Goal: Communication & Community: Connect with others

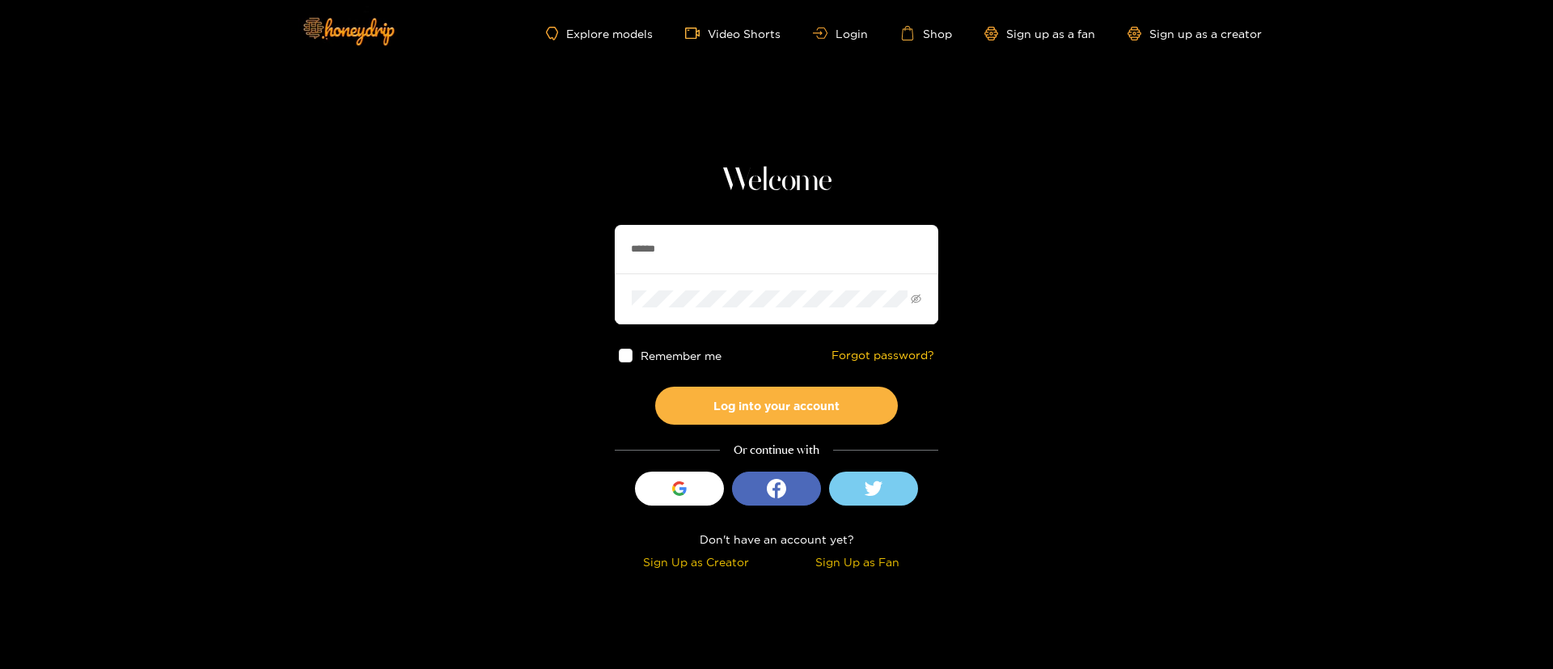
click at [789, 244] on input "******" at bounding box center [777, 249] width 324 height 49
type input "**********"
click at [838, 396] on button "Log into your account" at bounding box center [776, 406] width 243 height 38
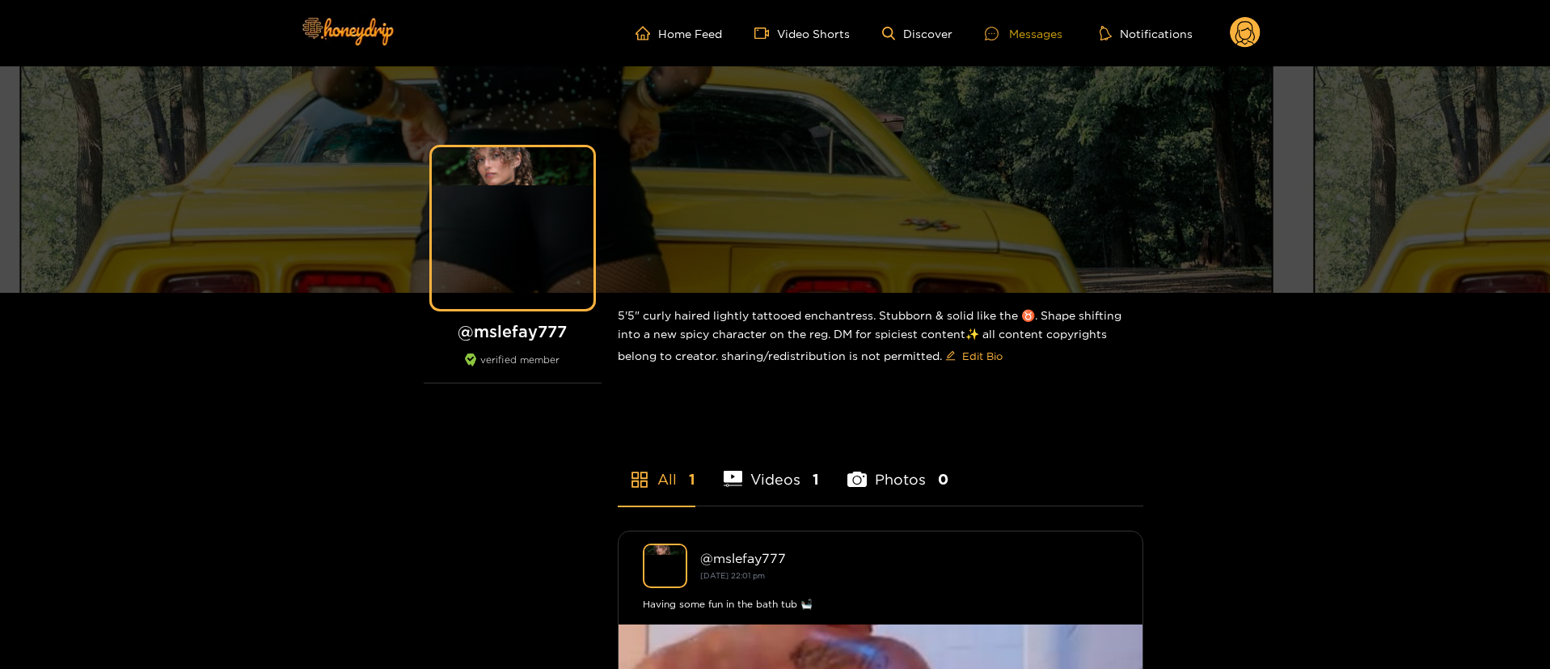
click at [1057, 38] on div "Messages" at bounding box center [1024, 33] width 78 height 19
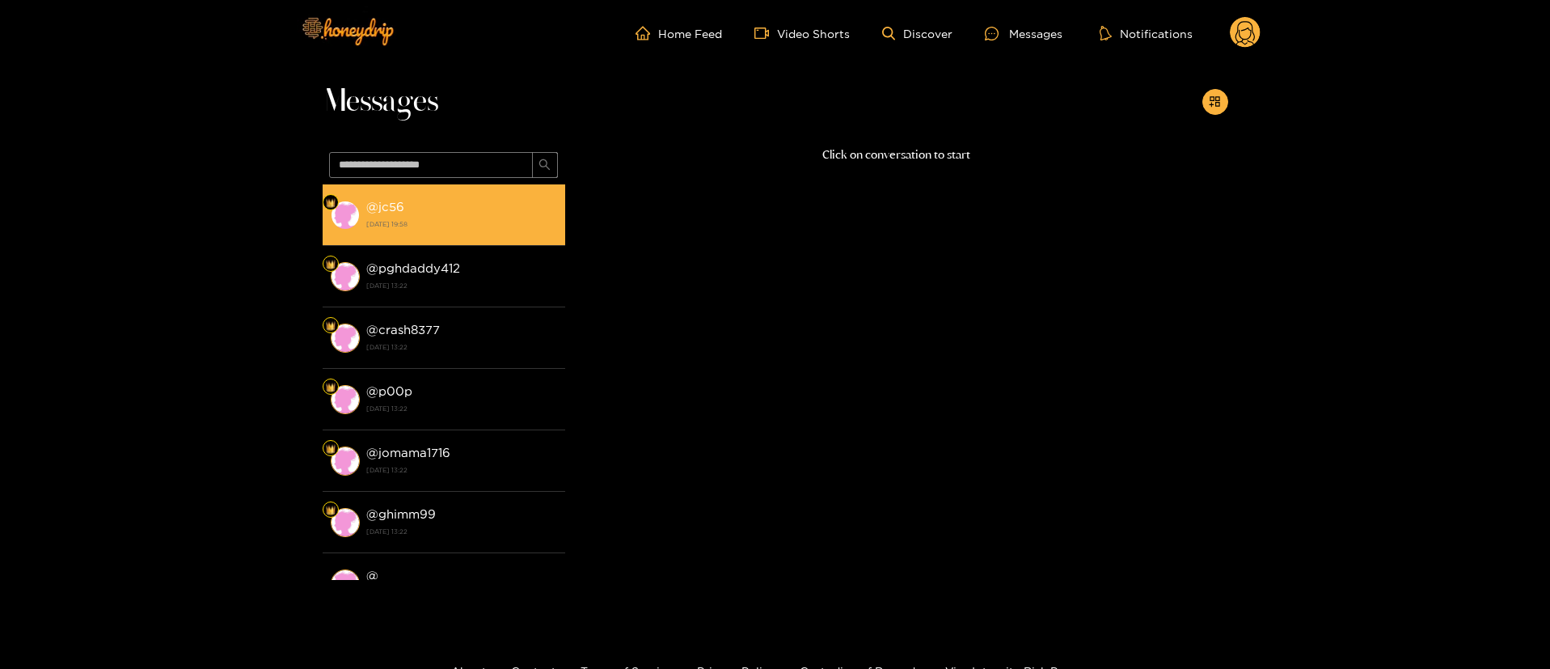
click at [539, 222] on strong "[DATE] 19:58" at bounding box center [461, 224] width 191 height 15
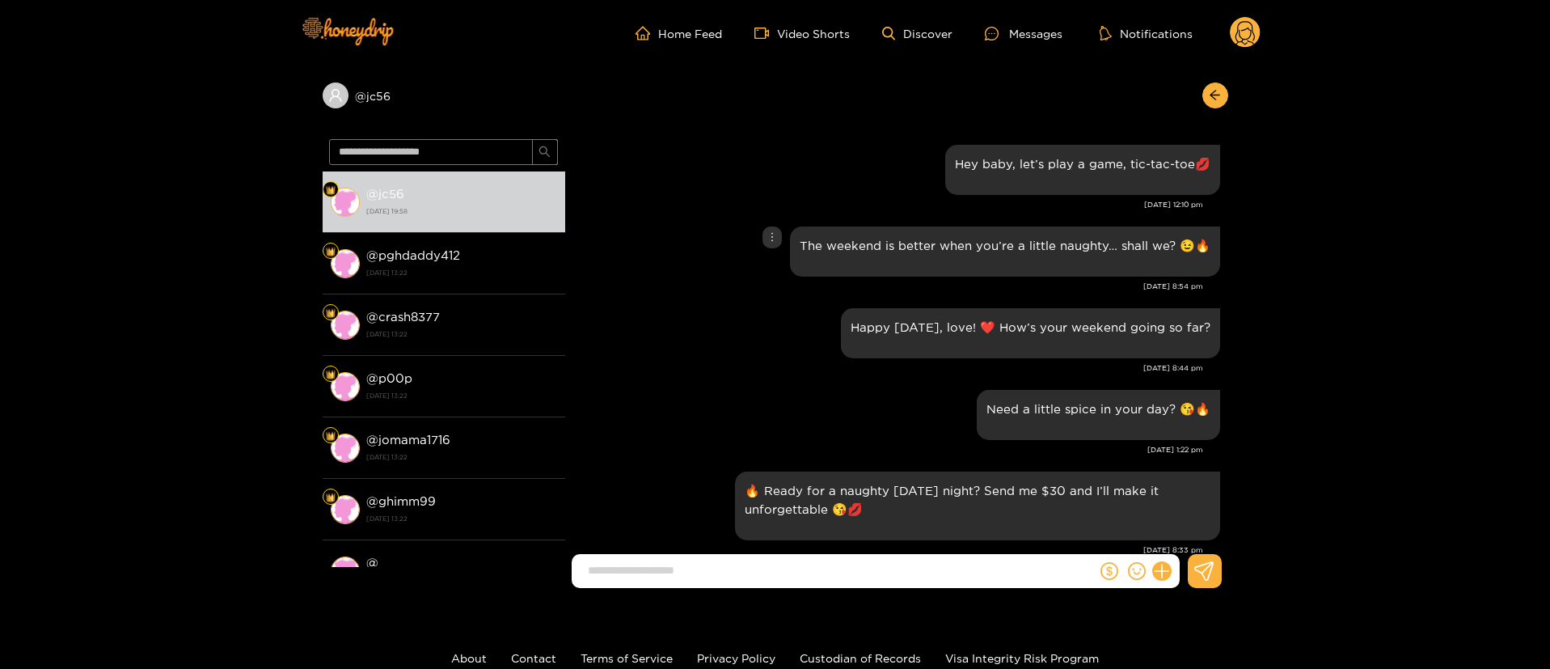
scroll to position [1653, 0]
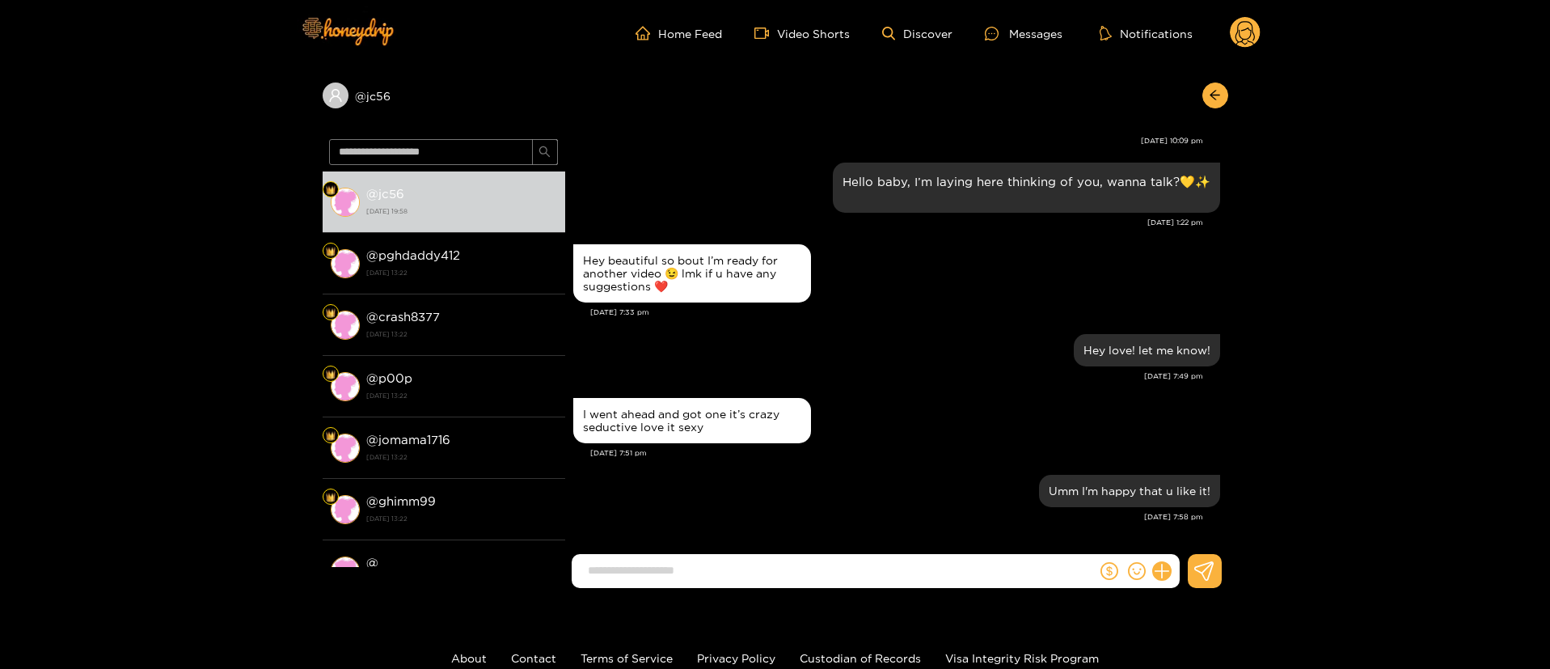
click at [912, 373] on div "[DATE] 7:49 pm" at bounding box center [888, 375] width 630 height 11
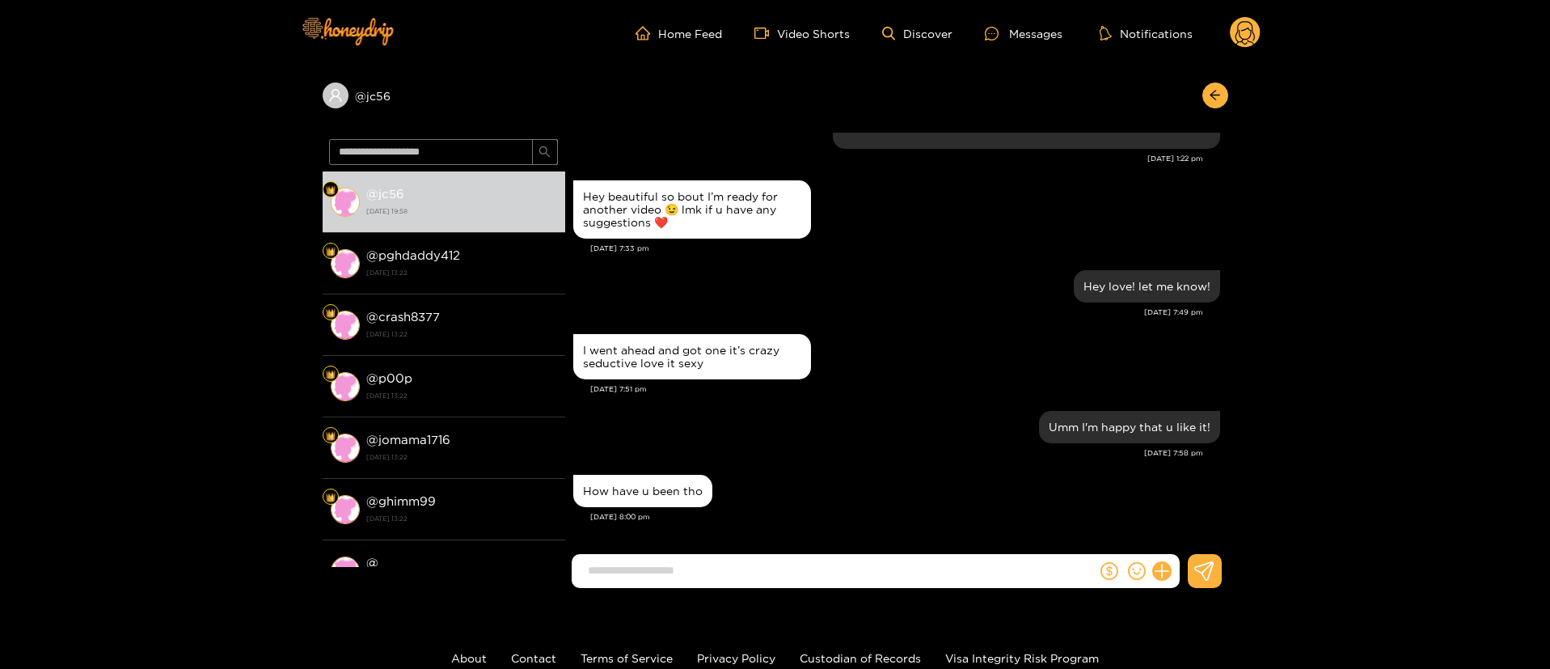
click at [916, 397] on div "I went ahead and got one it’s crazy seductive love it sexy [DATE] 7:51 pm" at bounding box center [896, 368] width 647 height 77
drag, startPoint x: 607, startPoint y: 507, endPoint x: 610, endPoint y: 485, distance: 22.1
click at [607, 507] on div "How have u been tho" at bounding box center [896, 491] width 647 height 40
click at [610, 489] on div "How have u been tho" at bounding box center [643, 490] width 120 height 13
click at [611, 490] on div "How have u been tho" at bounding box center [643, 490] width 120 height 13
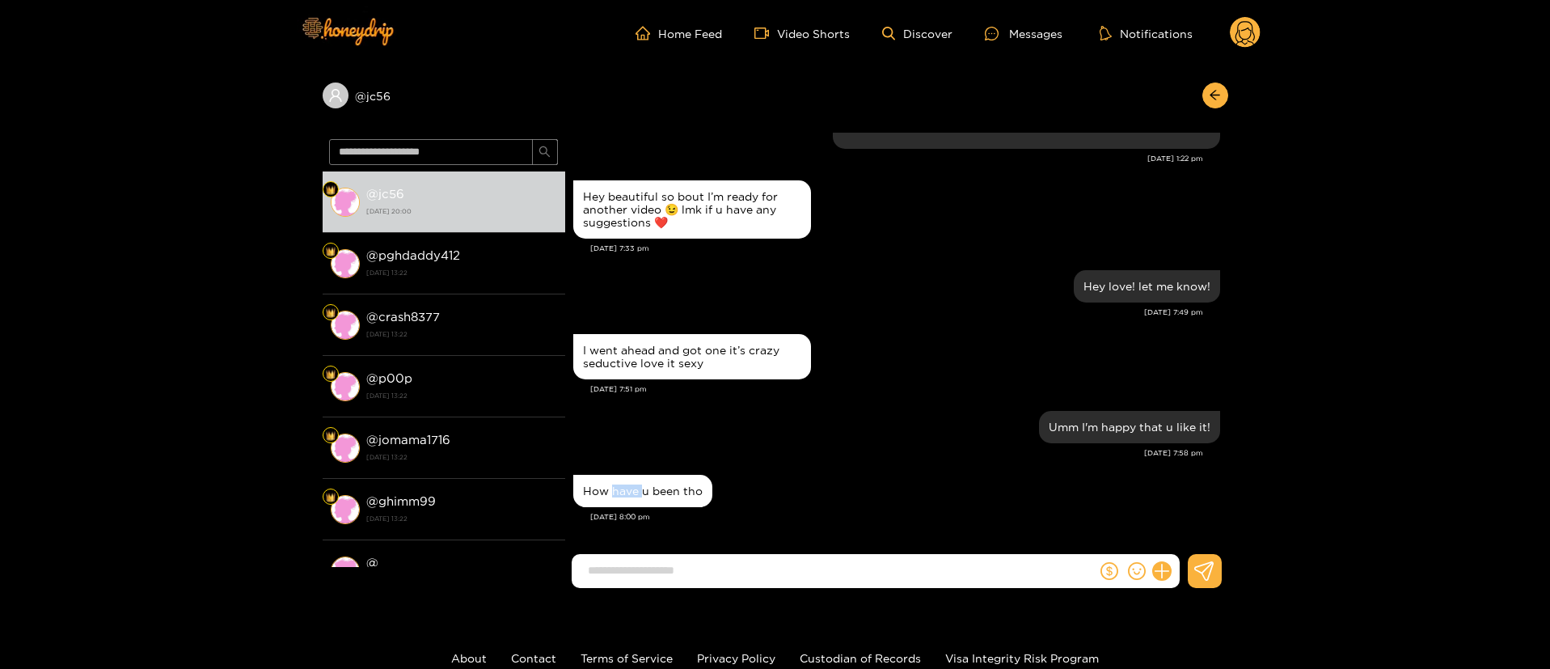
click at [612, 490] on div "How have u been tho" at bounding box center [643, 490] width 120 height 13
click at [616, 483] on div "How have u been tho" at bounding box center [642, 491] width 139 height 32
copy div "How have u been tho"
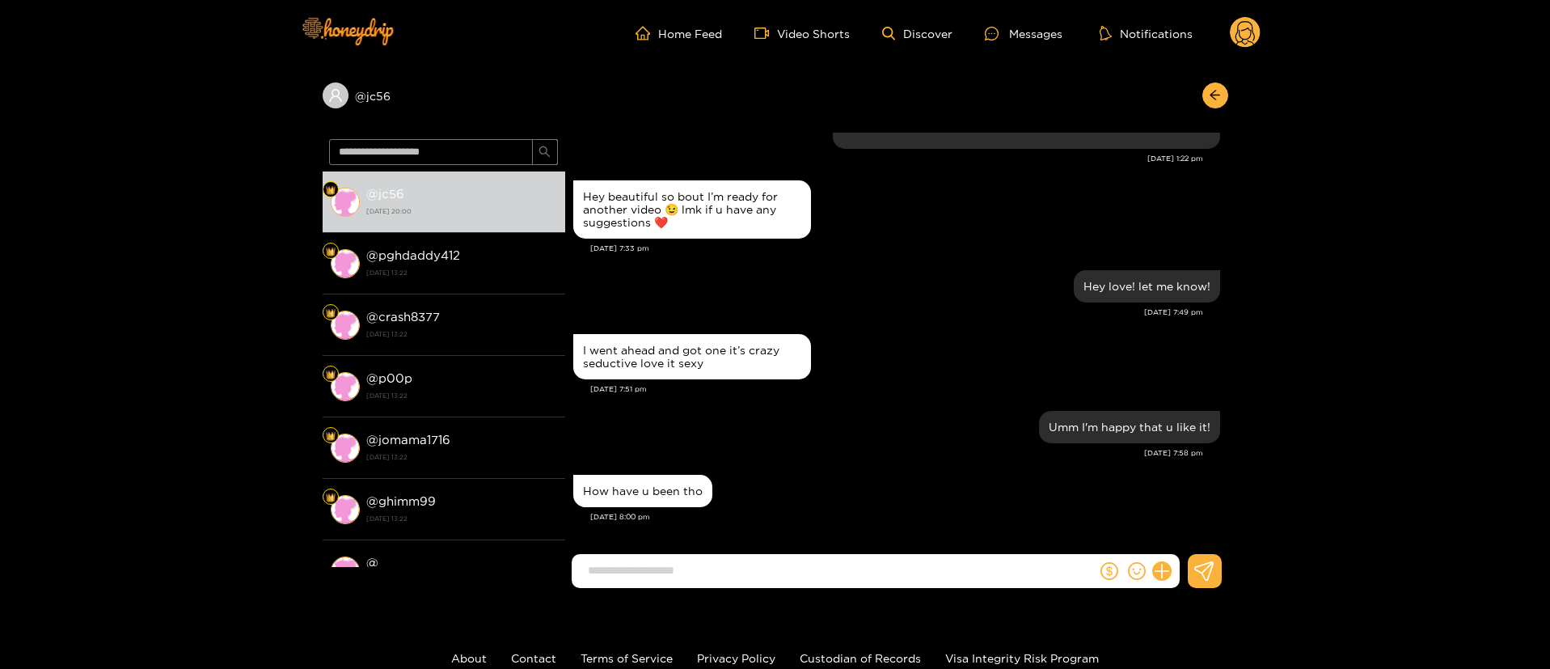
click at [801, 584] on form at bounding box center [835, 571] width 526 height 34
click at [970, 396] on div "I went ahead and got one it’s crazy seductive love it sexy [DATE] 7:51 pm" at bounding box center [896, 368] width 647 height 77
click at [797, 567] on input at bounding box center [838, 570] width 517 height 27
click at [879, 582] on input at bounding box center [838, 570] width 517 height 27
type input "**********"
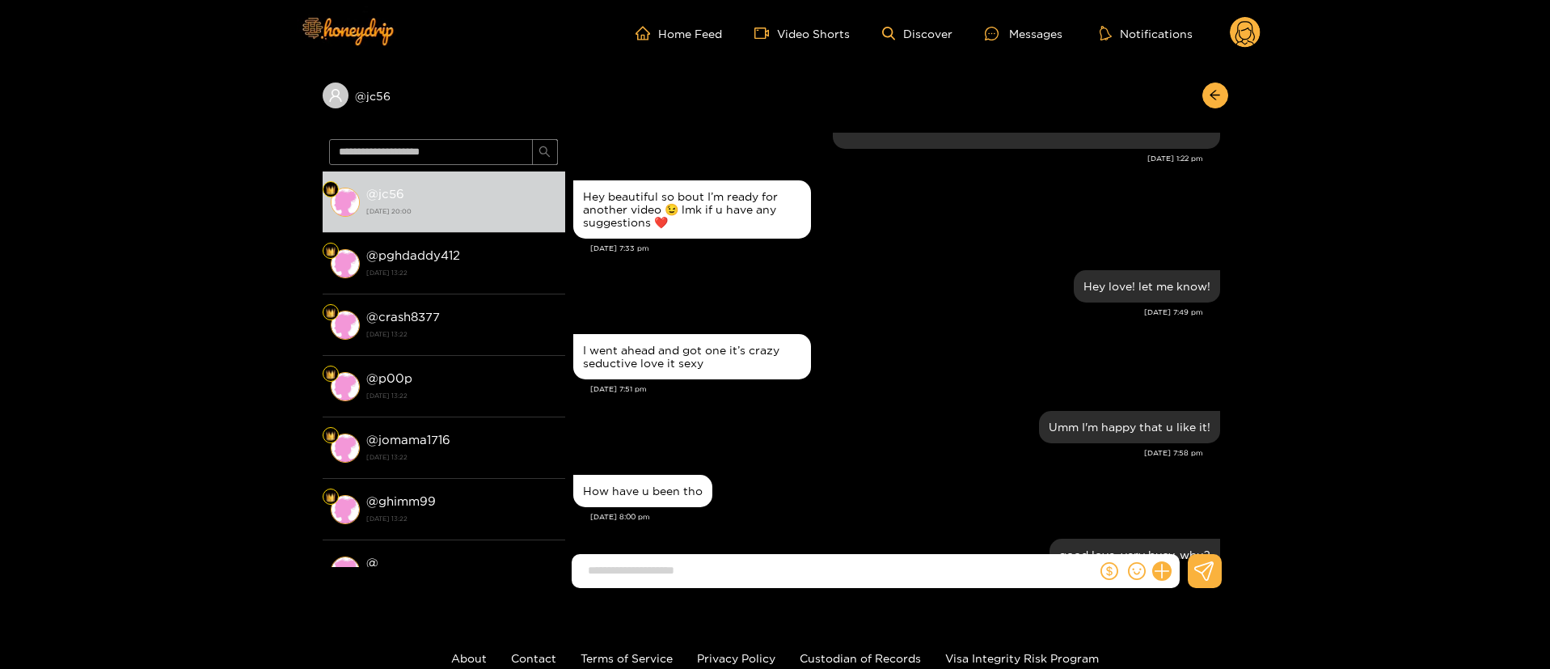
scroll to position [1781, 0]
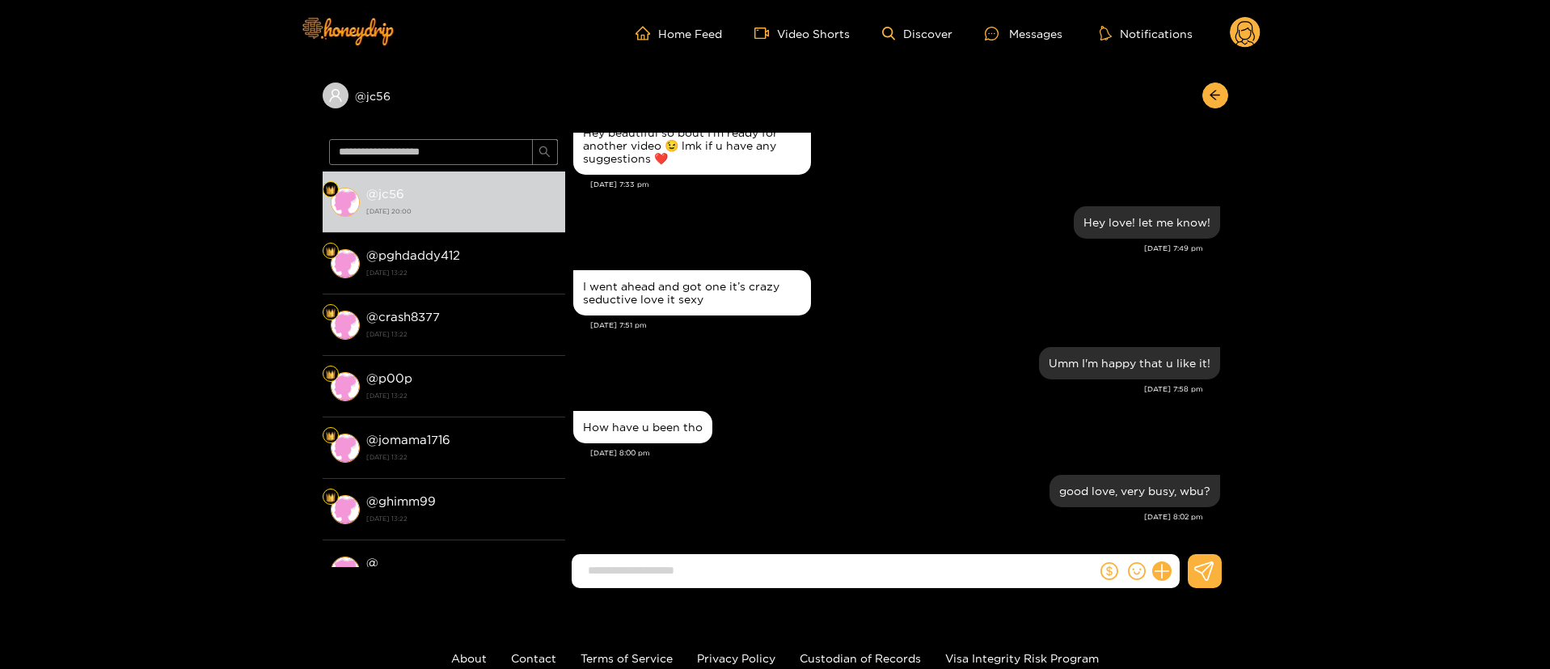
drag, startPoint x: 1201, startPoint y: 98, endPoint x: 1242, endPoint y: 56, distance: 58.3
click at [1207, 94] on div at bounding box center [1212, 95] width 34 height 26
click at [1248, 27] on icon at bounding box center [1245, 35] width 19 height 28
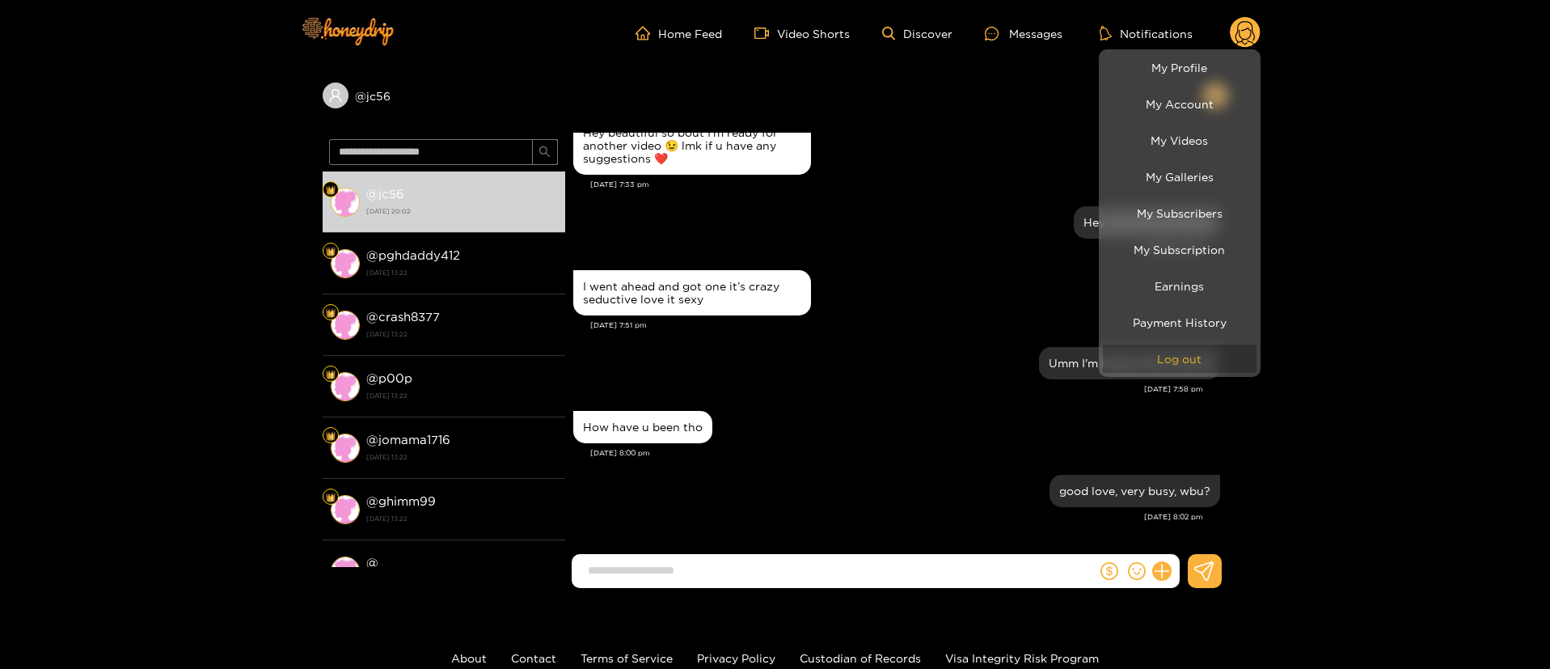
click at [1223, 362] on button "Log out" at bounding box center [1180, 359] width 154 height 28
